Goal: Register for event/course

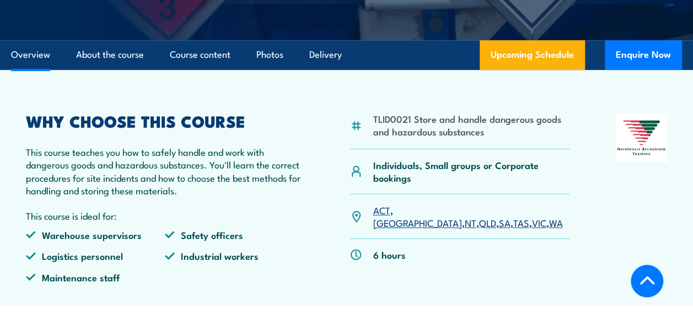
scroll to position [353, 0]
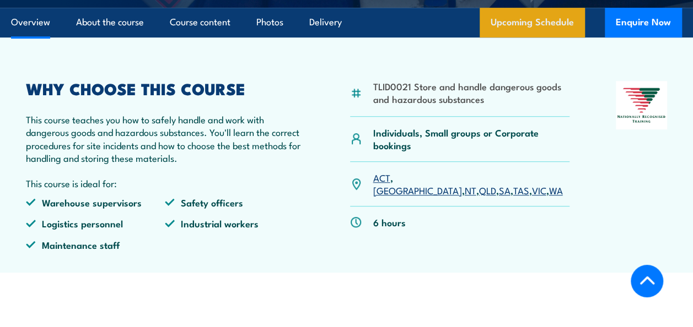
click at [525, 37] on link "Upcoming Schedule" at bounding box center [531, 23] width 105 height 30
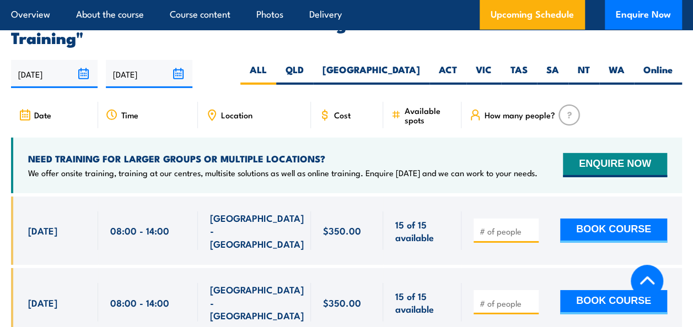
scroll to position [1663, 0]
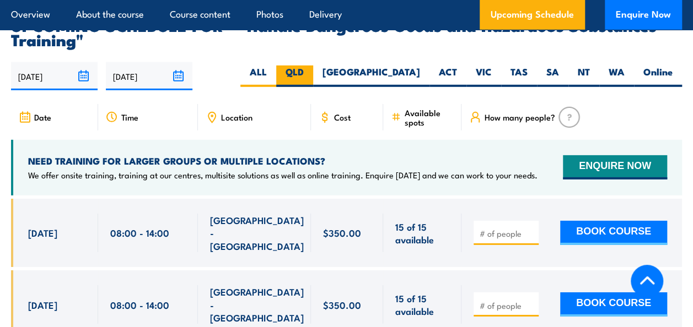
click at [313, 87] on label "QLD" at bounding box center [294, 76] width 37 height 21
click at [311, 73] on input "QLD" at bounding box center [307, 69] width 7 height 7
radio input "true"
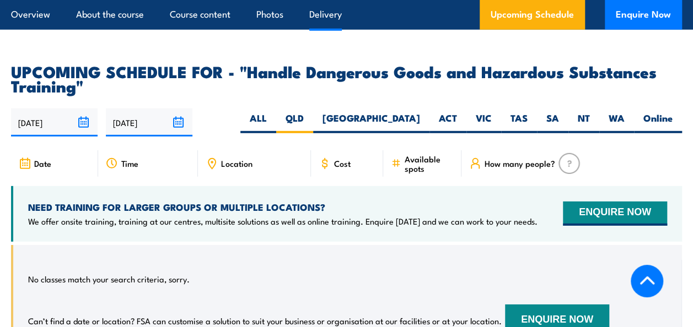
scroll to position [1685, 0]
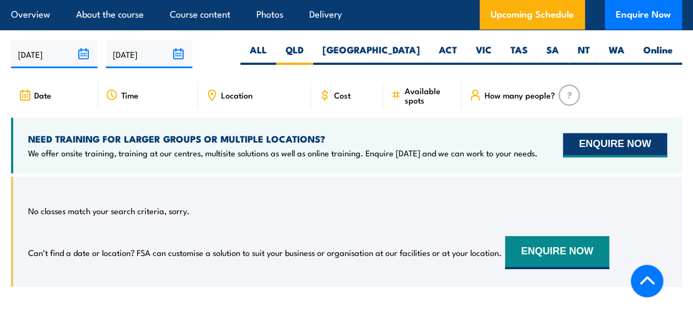
click at [591, 155] on button "ENQUIRE NOW" at bounding box center [615, 145] width 104 height 24
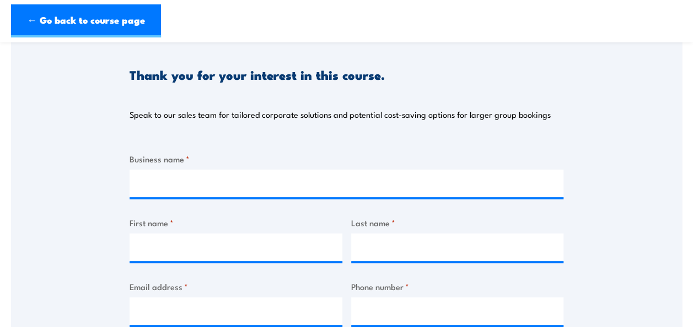
scroll to position [154, 0]
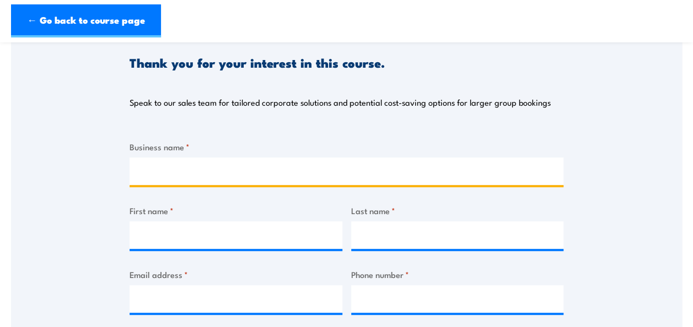
click at [408, 175] on input "Business name *" at bounding box center [346, 172] width 434 height 28
type input "Compass Group"
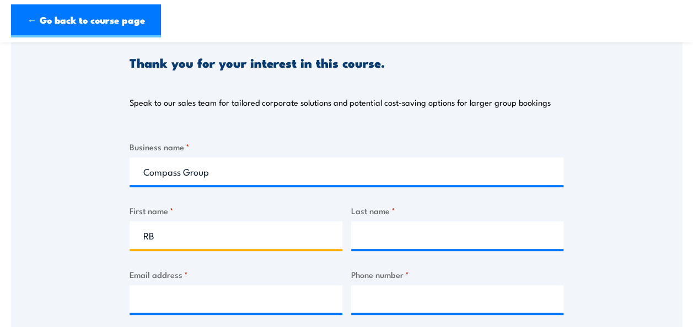
type input "R"
type input "Brodie"
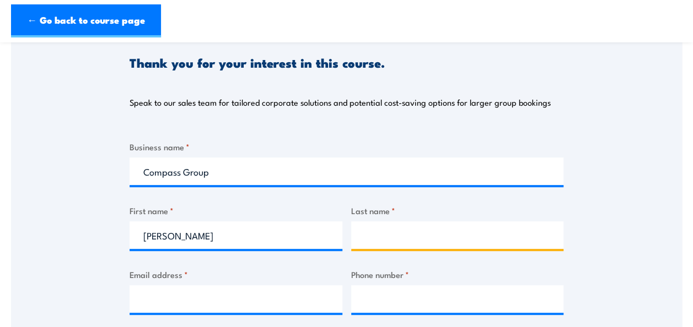
type input "Townend"
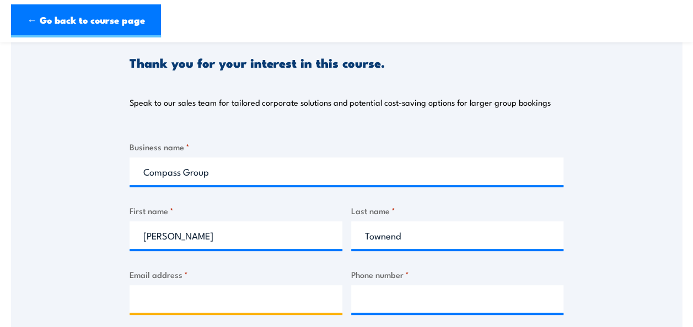
type input "BrodieTownend@compass-group.com.au"
type input "0450675093"
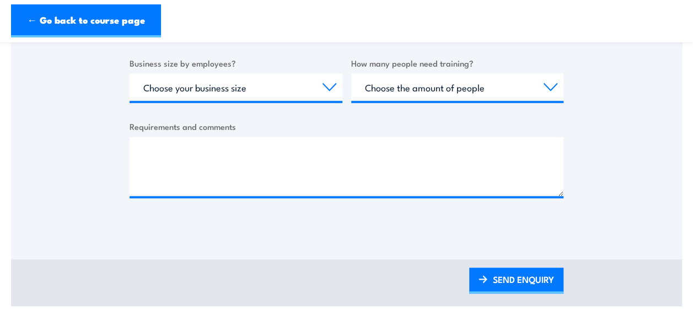
scroll to position [492, 0]
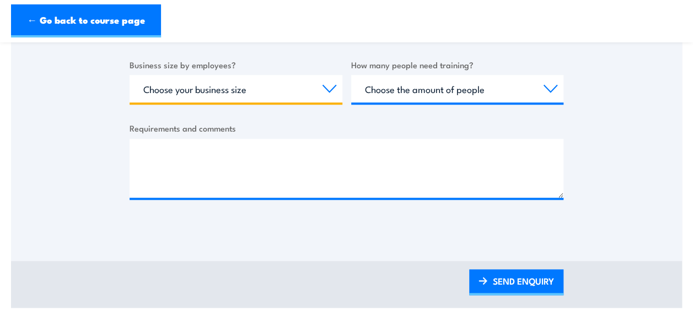
click at [196, 88] on select "Choose your business size 1 to 19 20 to 199 200+" at bounding box center [235, 89] width 213 height 28
select select "200+"
click at [129, 75] on select "Choose your business size 1 to 19 20 to 199 200+" at bounding box center [235, 89] width 213 height 28
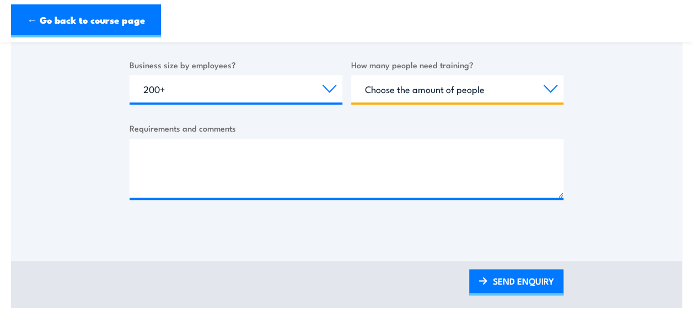
click at [459, 94] on select "Choose the amount of people 1 to 4 5 to 19 20+" at bounding box center [457, 89] width 213 height 28
select select "1 to 4"
click at [351, 75] on select "Choose the amount of people 1 to 4 5 to 19 20+" at bounding box center [457, 89] width 213 height 28
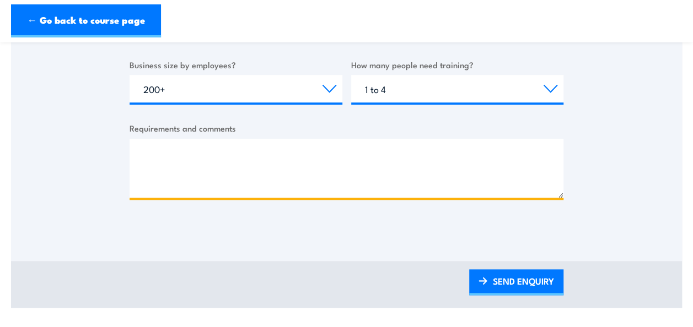
click at [395, 153] on textarea "Requirements and comments" at bounding box center [346, 168] width 434 height 59
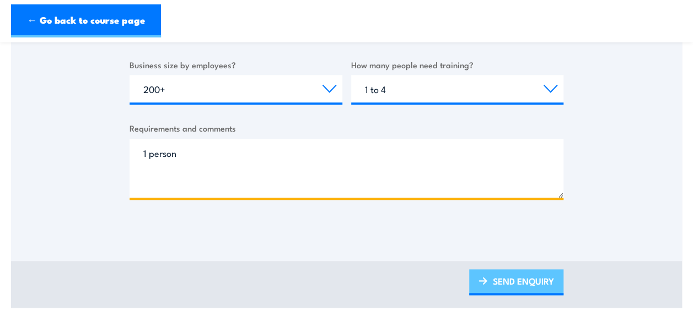
type textarea "1 person"
click at [508, 287] on link "SEND ENQUIRY" at bounding box center [516, 282] width 94 height 26
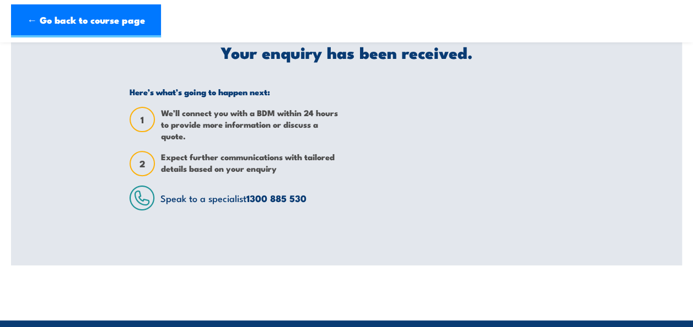
scroll to position [110, 0]
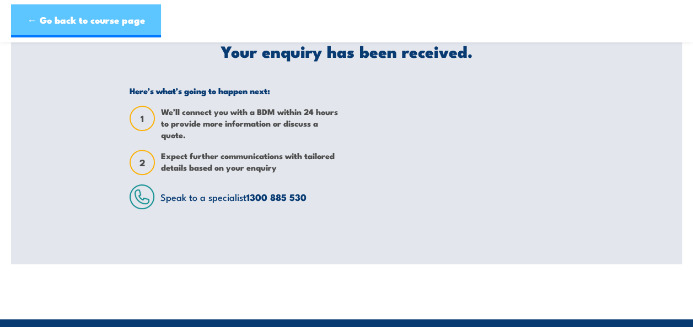
click at [96, 20] on link "← Go back to course page" at bounding box center [86, 20] width 150 height 33
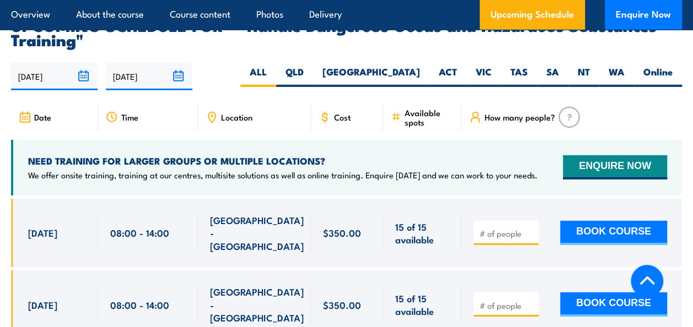
scroll to position [1685, 0]
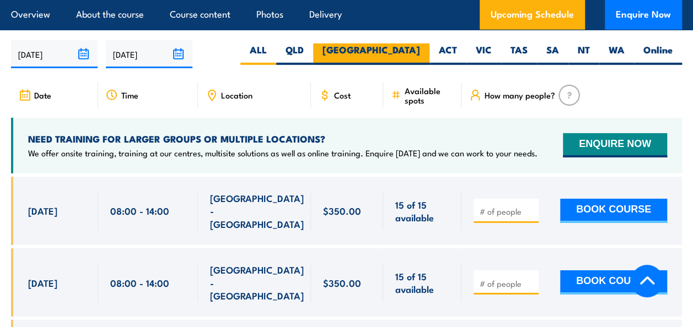
click at [411, 60] on label "[GEOGRAPHIC_DATA]" at bounding box center [371, 54] width 116 height 21
click at [420, 51] on input "[GEOGRAPHIC_DATA]" at bounding box center [423, 47] width 7 height 7
radio input "true"
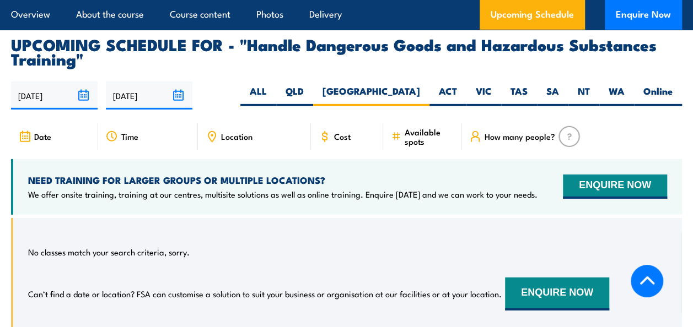
scroll to position [1641, 0]
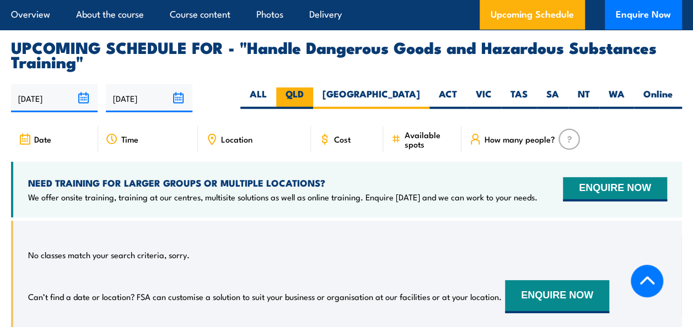
click at [313, 102] on label "QLD" at bounding box center [294, 98] width 37 height 21
click at [311, 95] on input "QLD" at bounding box center [307, 91] width 7 height 7
radio input "true"
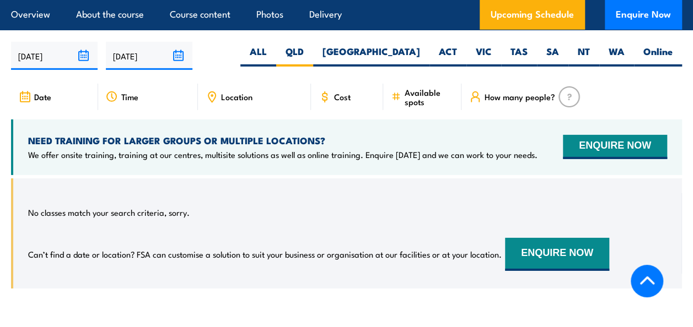
scroll to position [1685, 0]
